Goal: Register for event/course

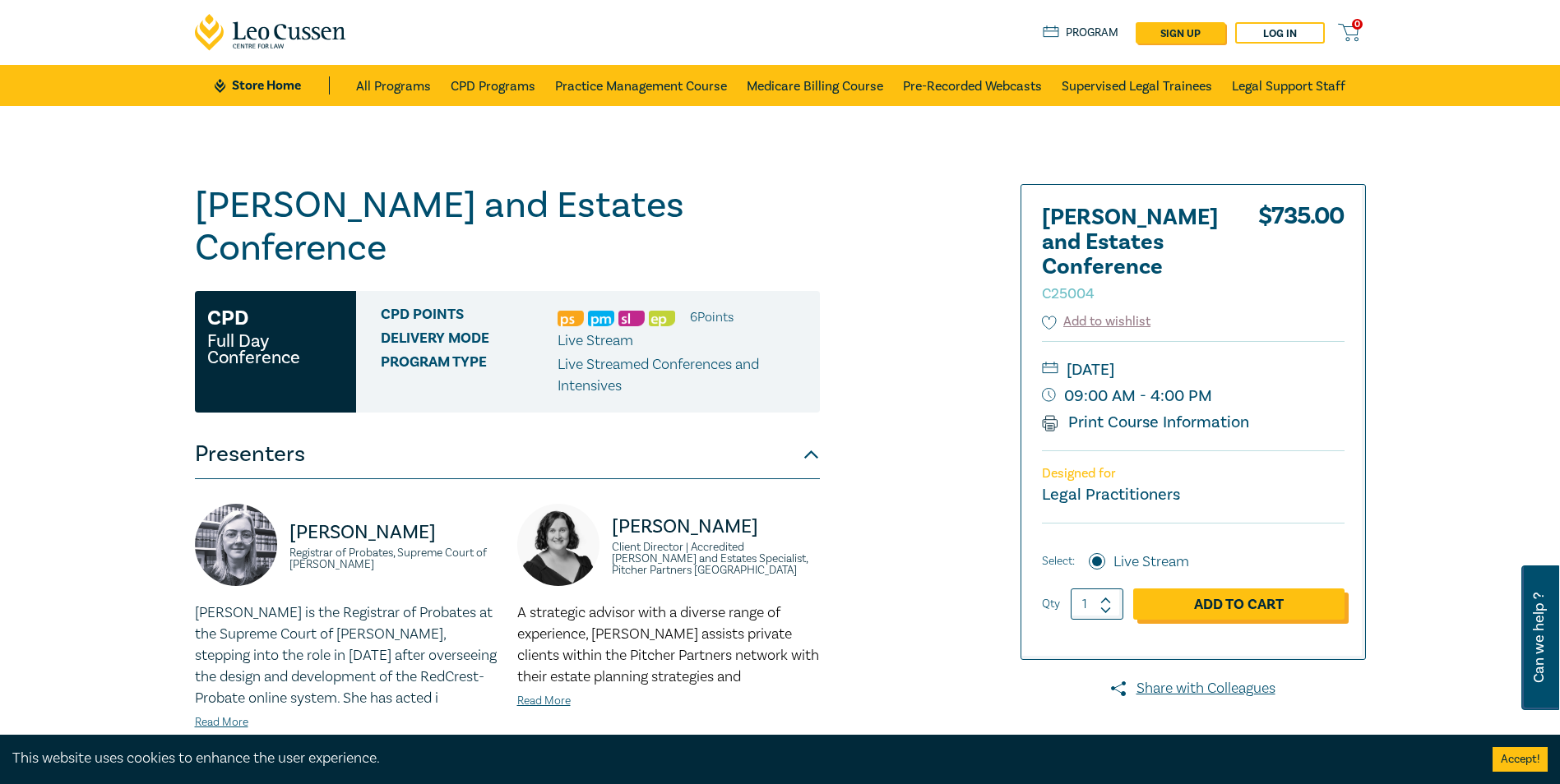
click at [1287, 609] on link "Add to Cart" at bounding box center [1239, 604] width 212 height 31
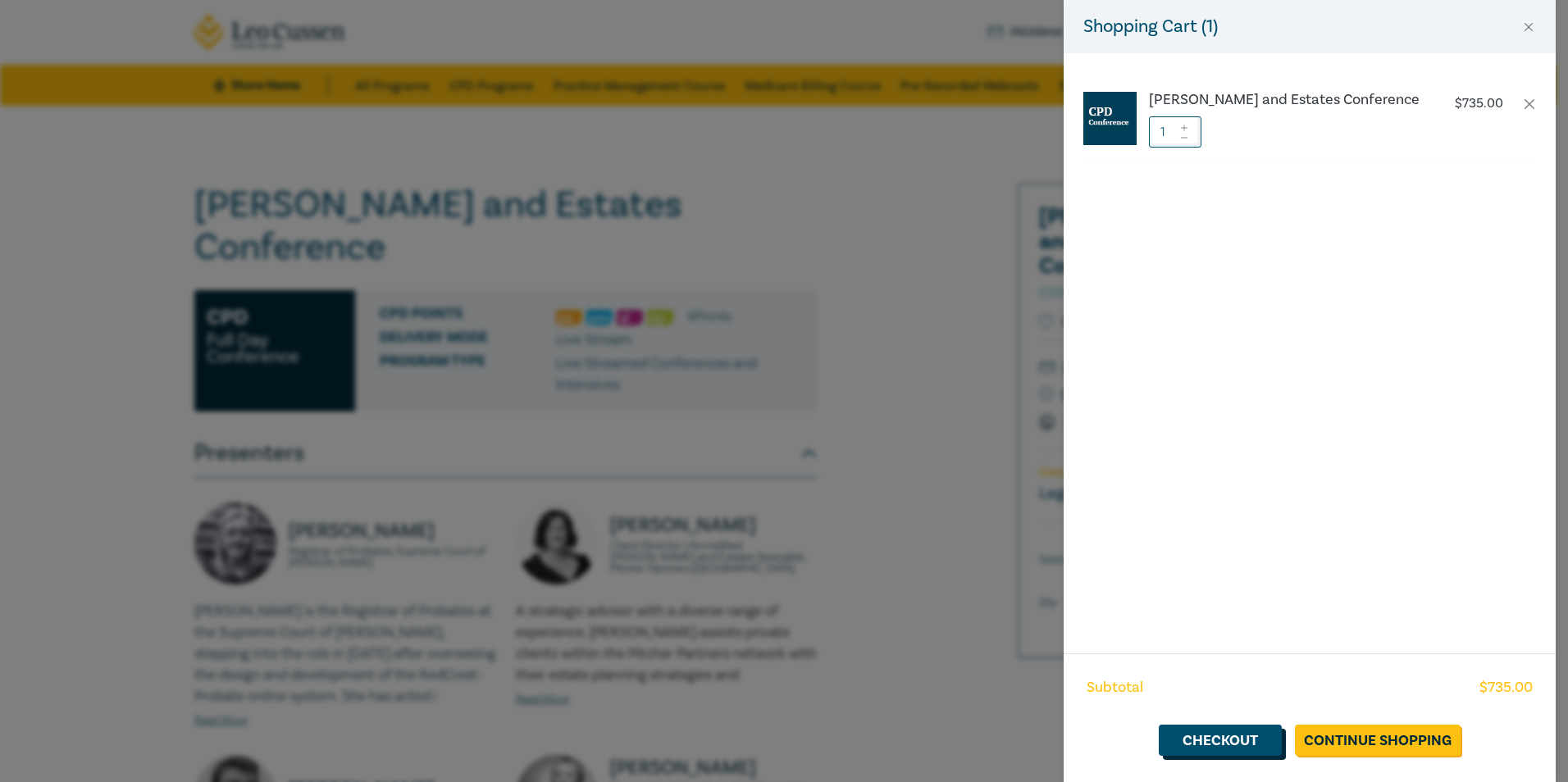
click at [1242, 745] on link "Checkout" at bounding box center [1220, 740] width 123 height 31
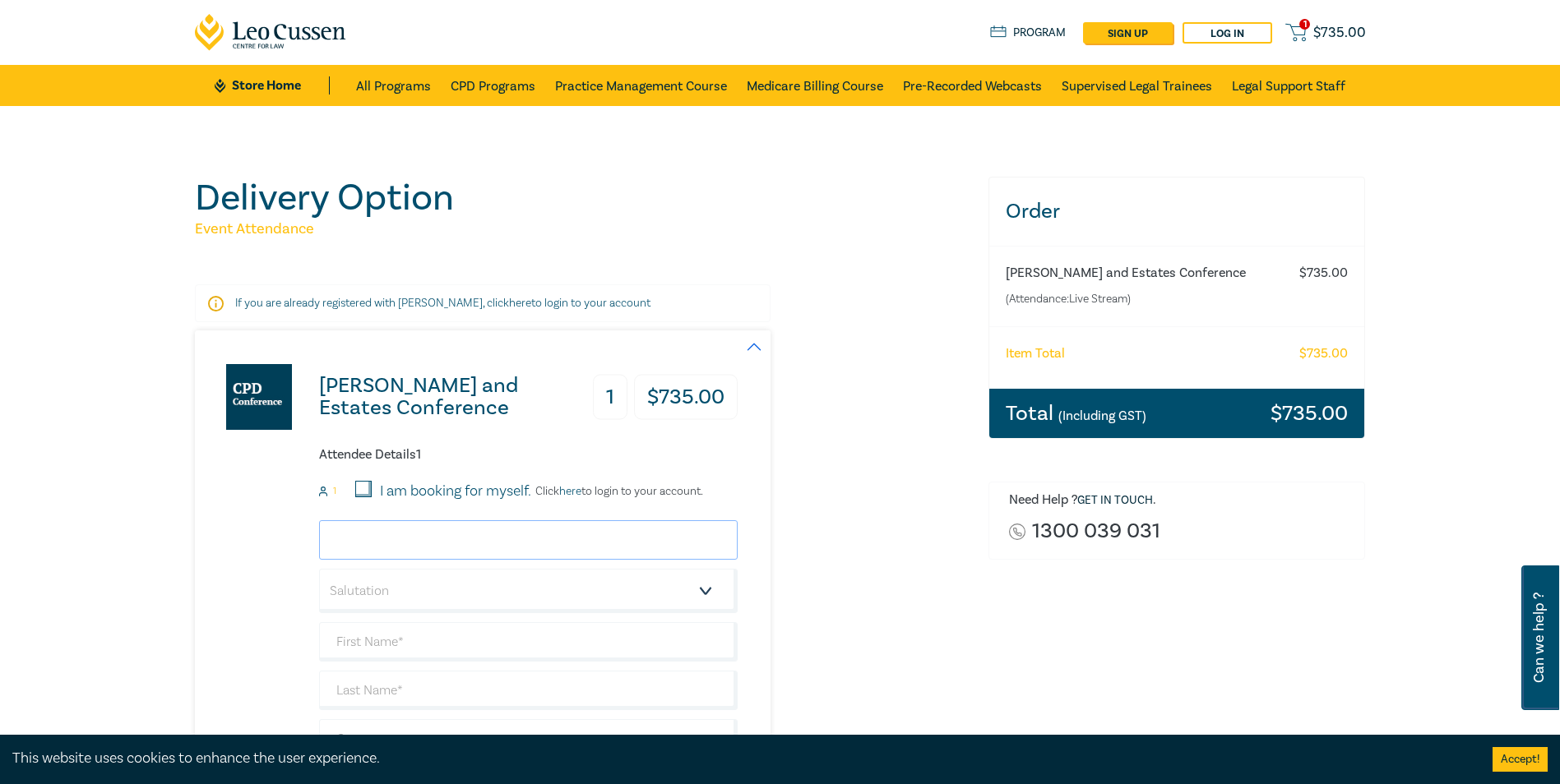
click at [474, 550] on input "email" at bounding box center [529, 540] width 419 height 39
type input "[PERSON_NAME][EMAIL_ADDRESS][DOMAIN_NAME]"
type input "[PERSON_NAME]"
type input "Biyan"
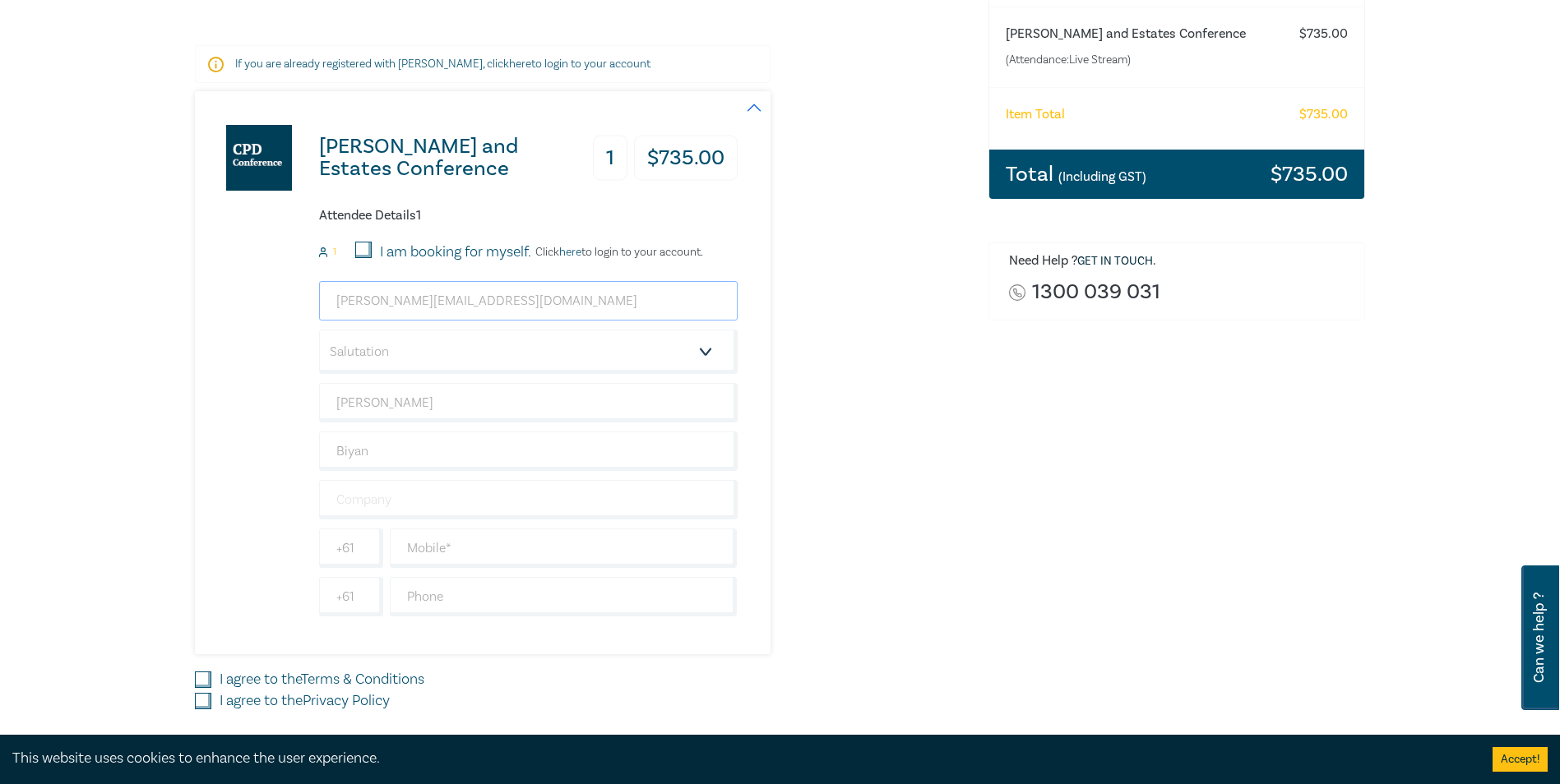
scroll to position [247, 0]
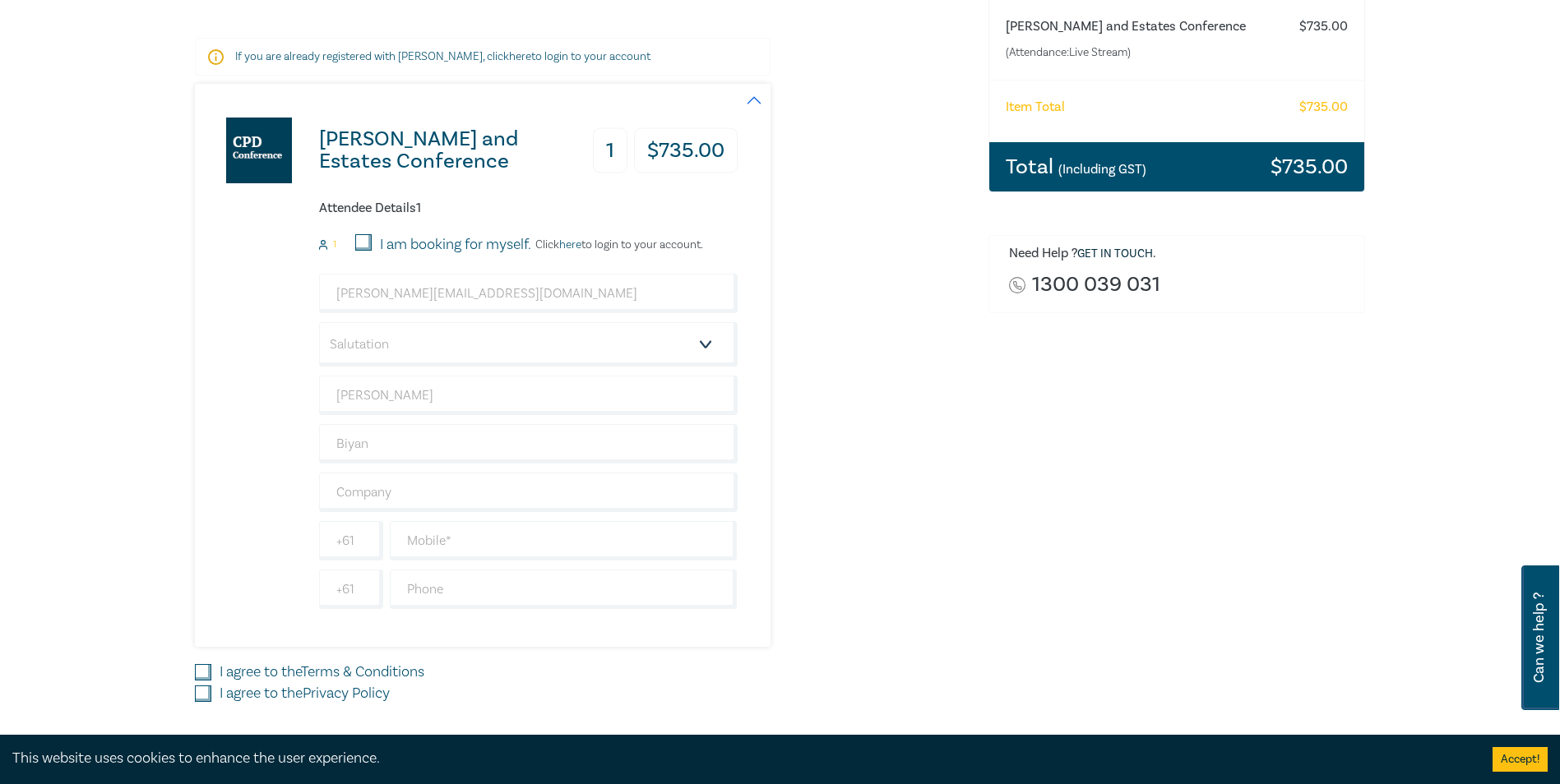
click at [365, 242] on input "I am booking for myself." at bounding box center [363, 242] width 17 height 17
checkbox input "true"
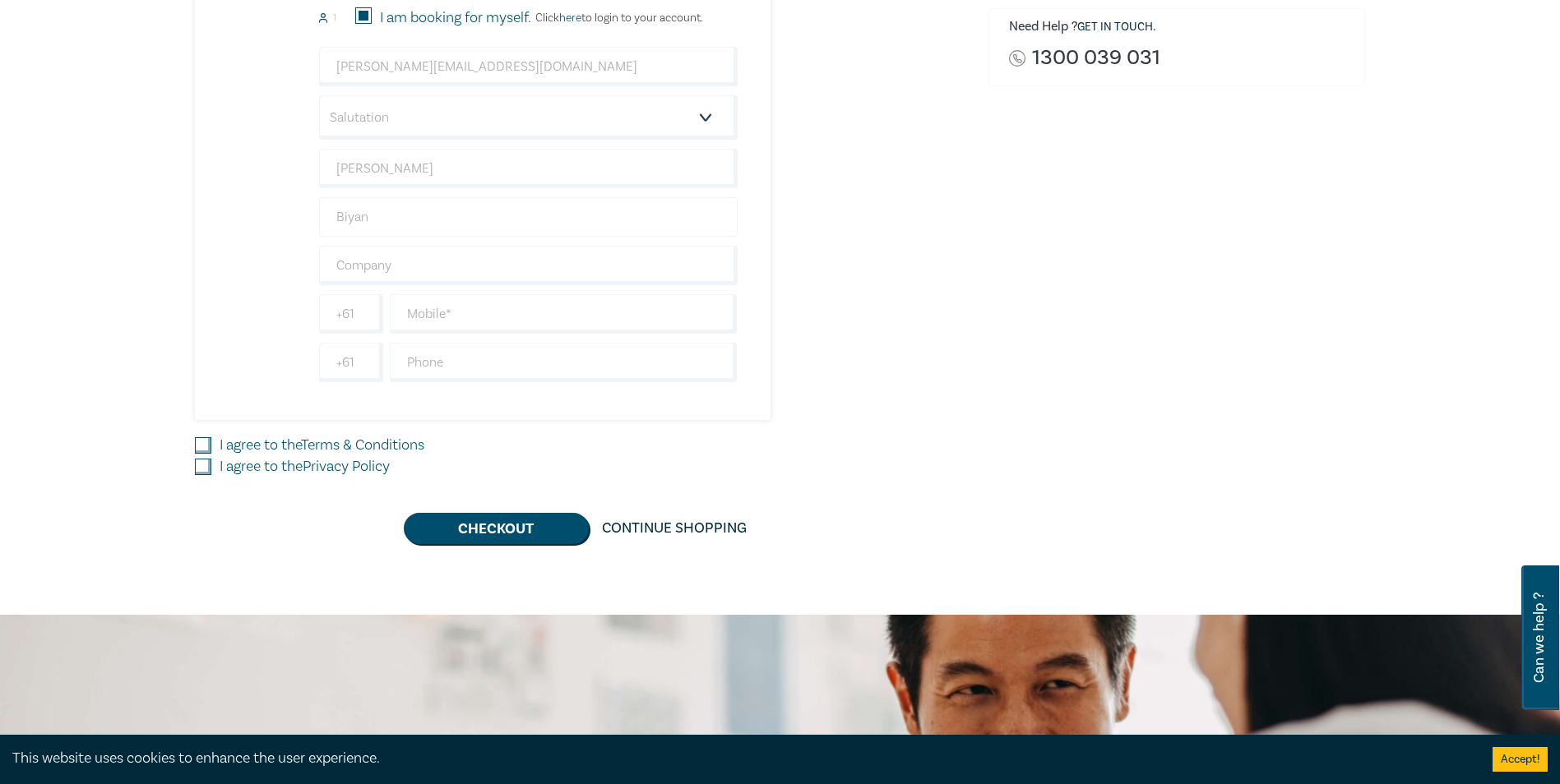
scroll to position [493, 0]
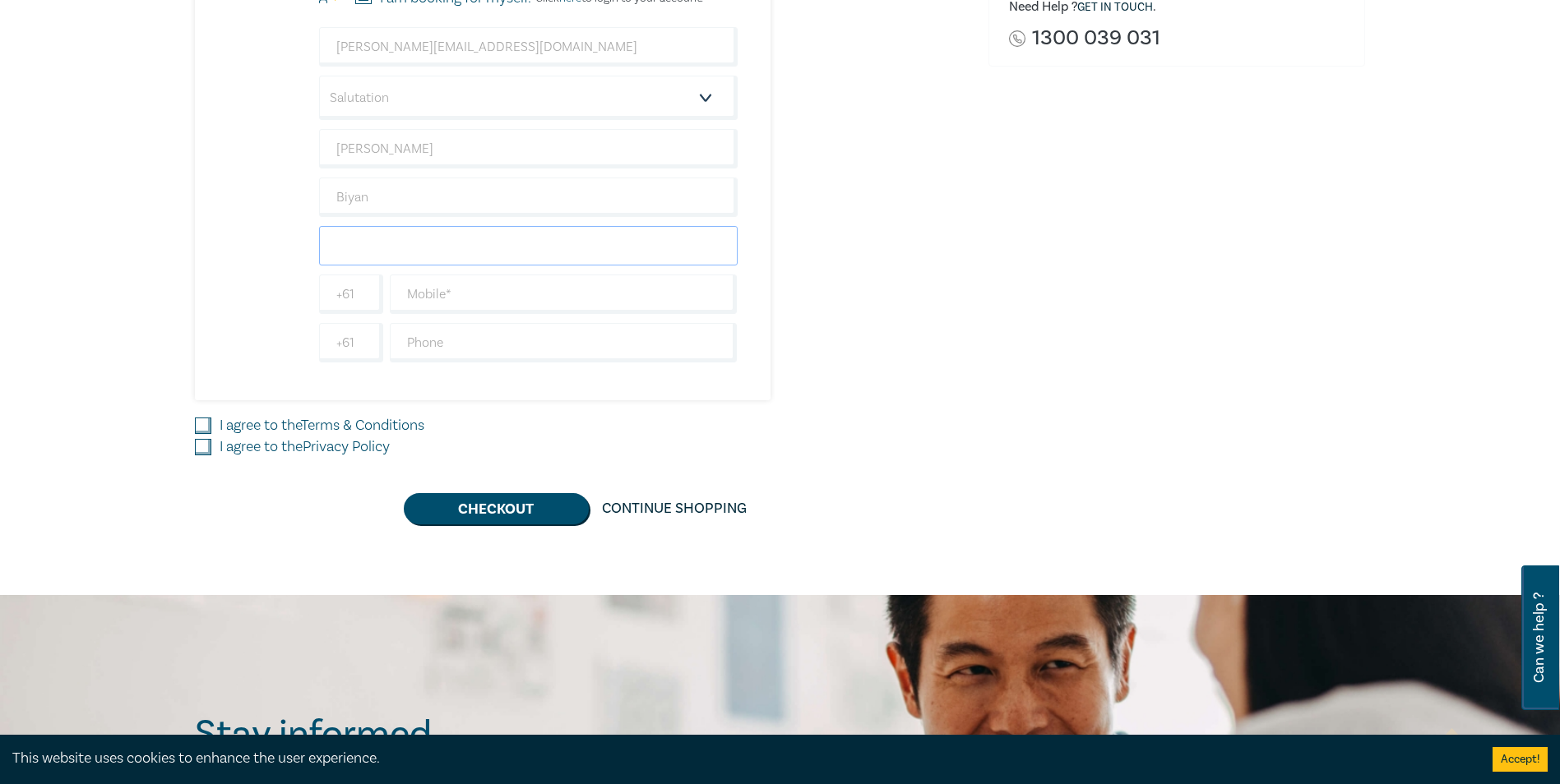
click at [441, 246] on input "text" at bounding box center [529, 246] width 419 height 39
type input "WPC LAWYERS"
click at [480, 285] on input "text" at bounding box center [563, 295] width 348 height 39
type input "0434665820"
click at [506, 346] on input "text" at bounding box center [563, 343] width 348 height 39
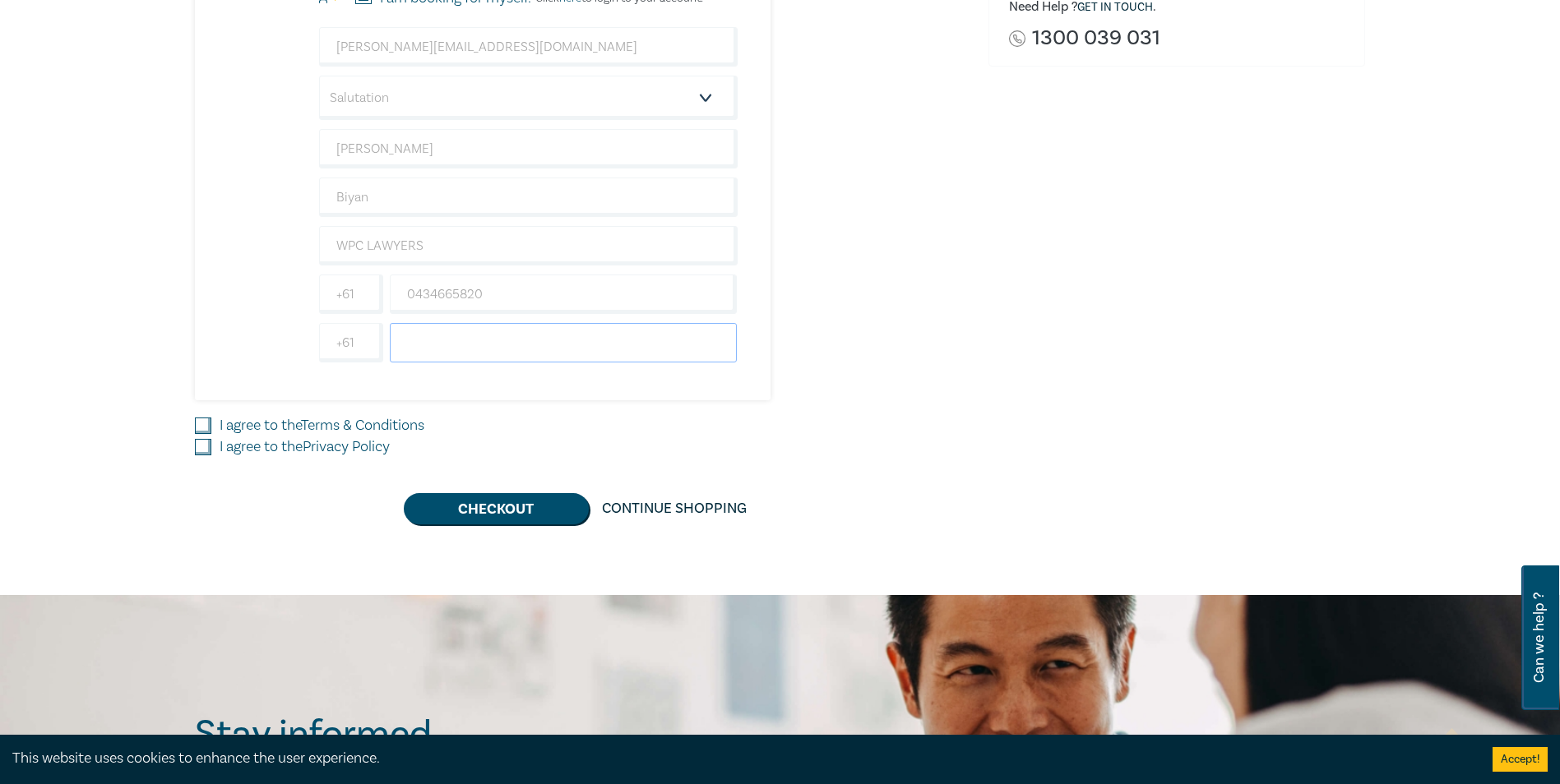
type input "97470033"
click at [208, 426] on input "I agree to the Terms & Conditions" at bounding box center [203, 426] width 17 height 17
checkbox input "true"
click at [207, 449] on input "I agree to the Privacy Policy" at bounding box center [203, 446] width 17 height 17
checkbox input "true"
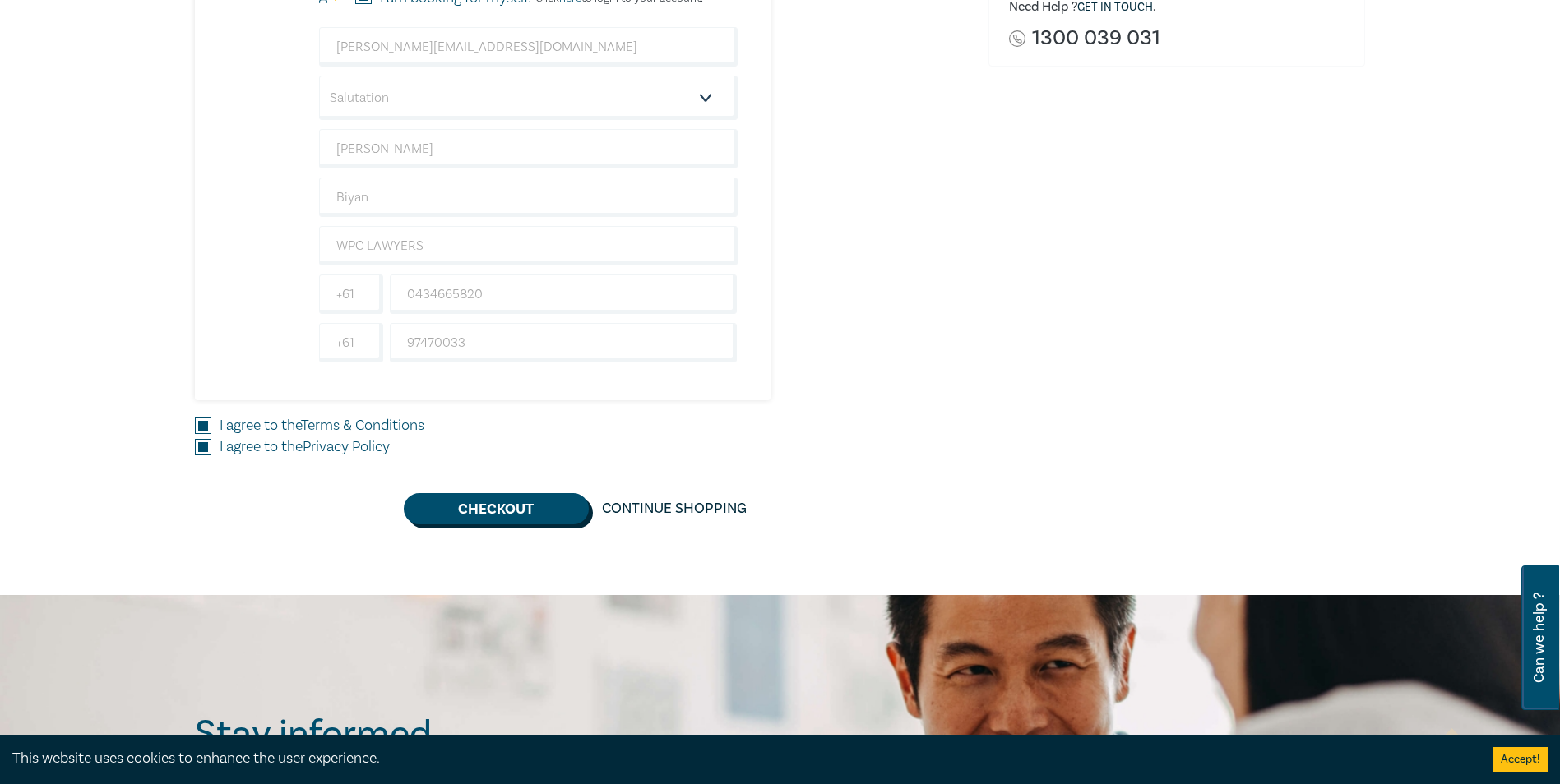
click at [478, 514] on button "Checkout" at bounding box center [496, 509] width 185 height 31
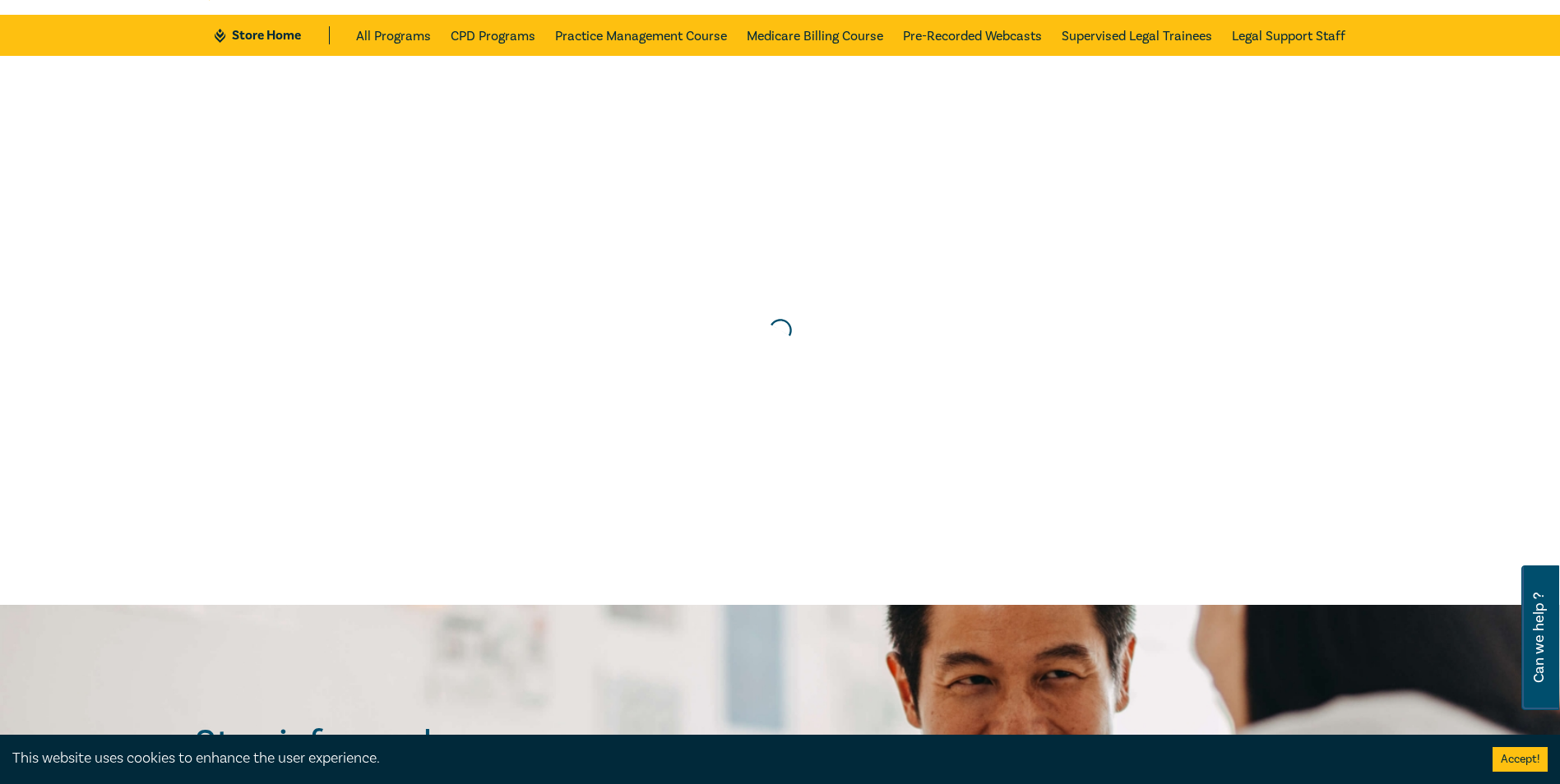
scroll to position [0, 0]
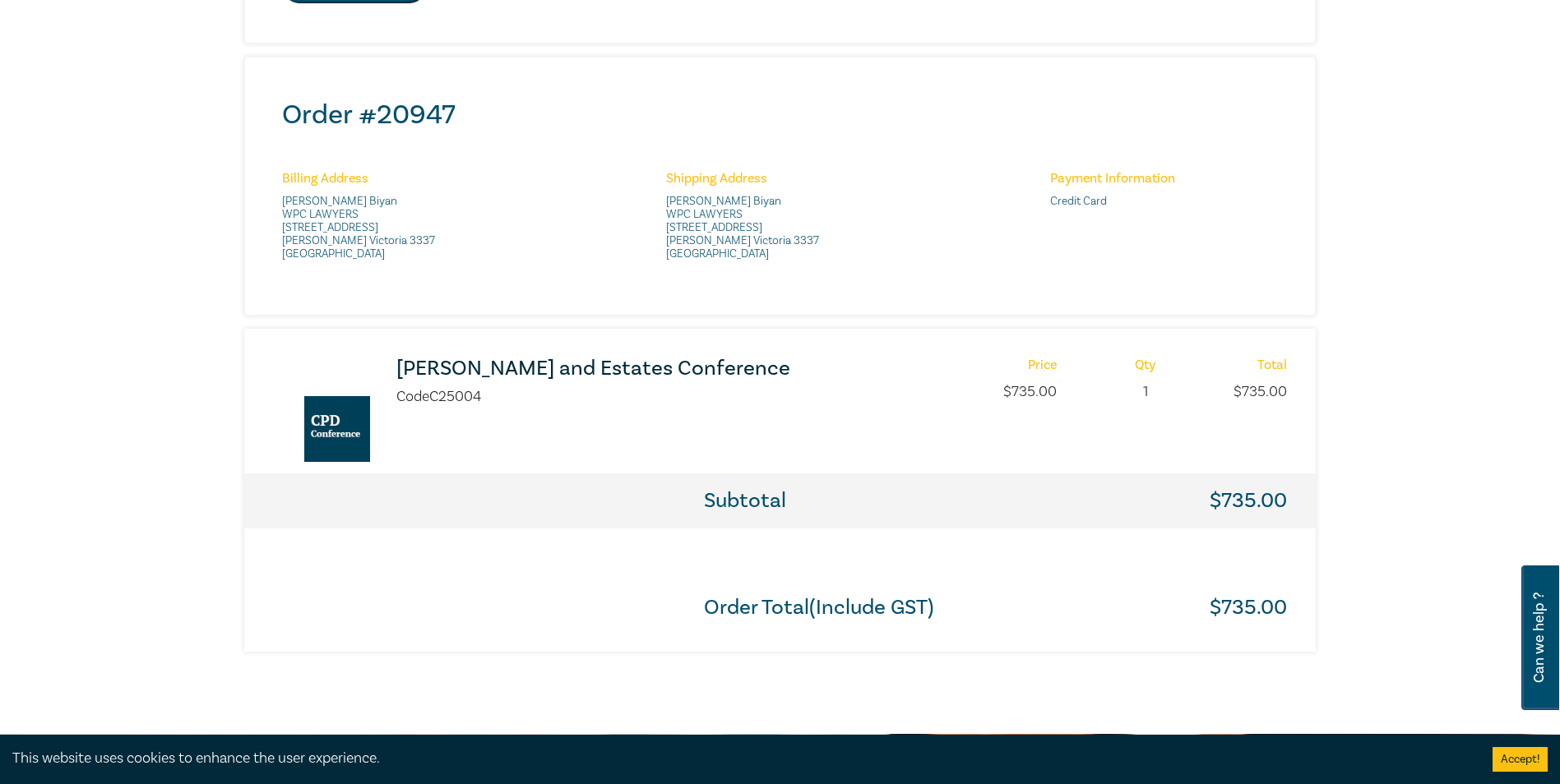
scroll to position [576, 0]
